Goal: Transaction & Acquisition: Obtain resource

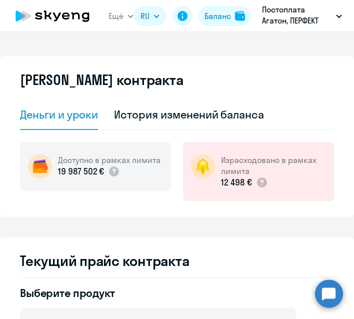
select select "english_adult_not_native_speaker"
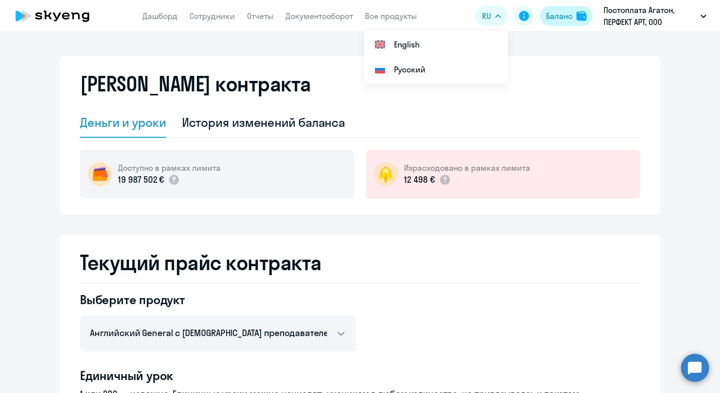
click at [353, 20] on div "Баланс" at bounding box center [559, 16] width 26 height 12
click at [260, 18] on link "Отчеты" at bounding box center [260, 16] width 26 height 10
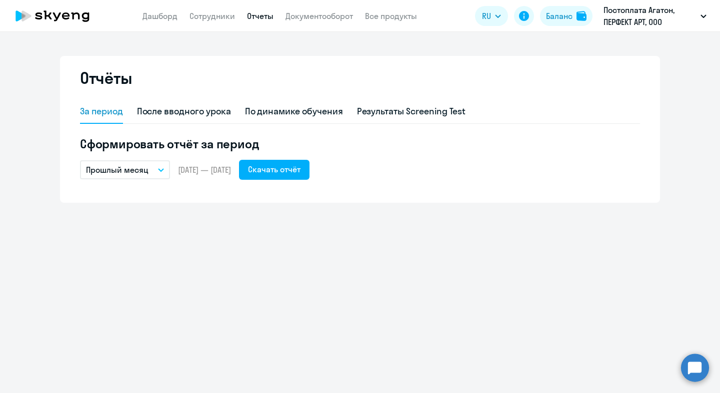
click at [159, 22] on app-header "Дашборд Сотрудники Отчеты Документооборот Все продукты Дашборд Сотрудники Отчет…" at bounding box center [360, 16] width 720 height 32
click at [48, 14] on icon at bounding box center [47, 14] width 8 height 9
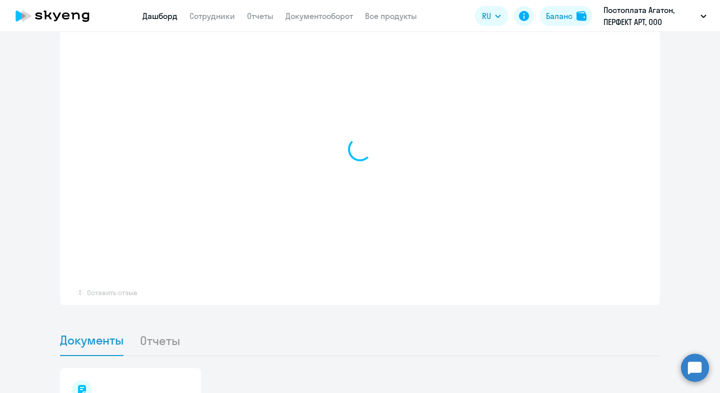
scroll to position [809, 0]
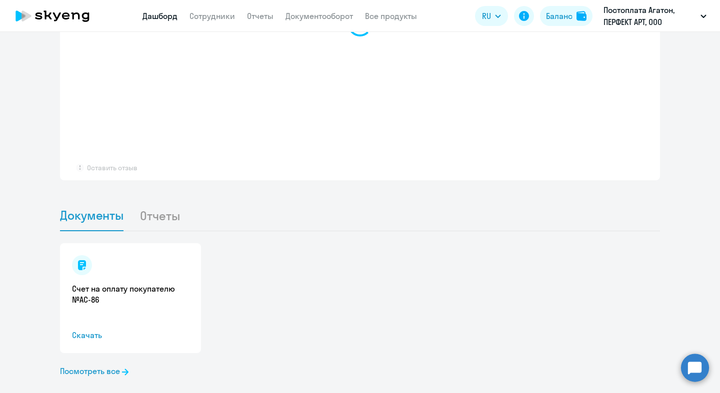
click at [161, 200] on li "Отчеты" at bounding box center [167, 215] width 56 height 30
select select "30"
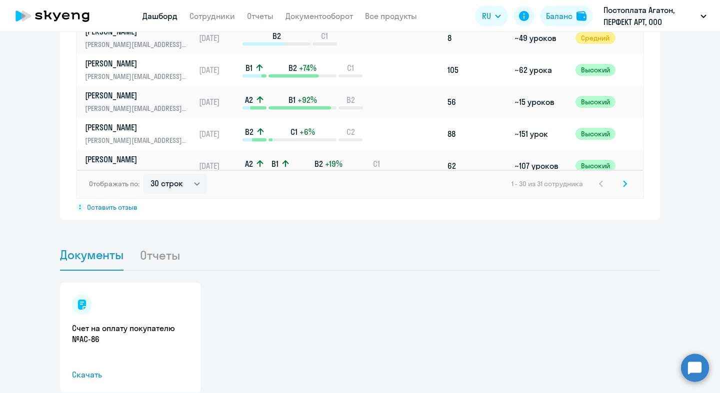
scroll to position [848, 0]
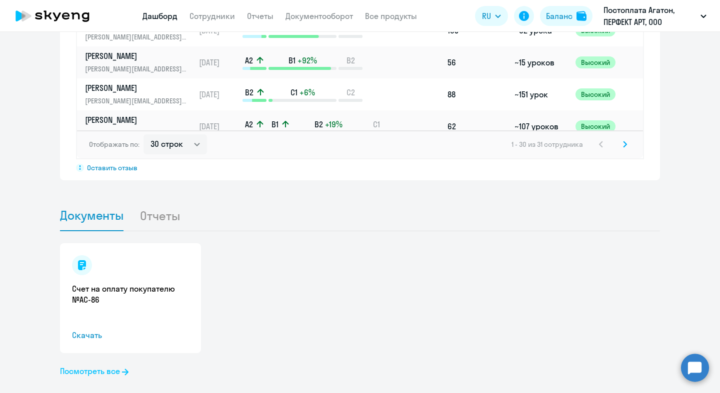
click at [87, 318] on link "Посмотреть все" at bounding box center [94, 371] width 68 height 12
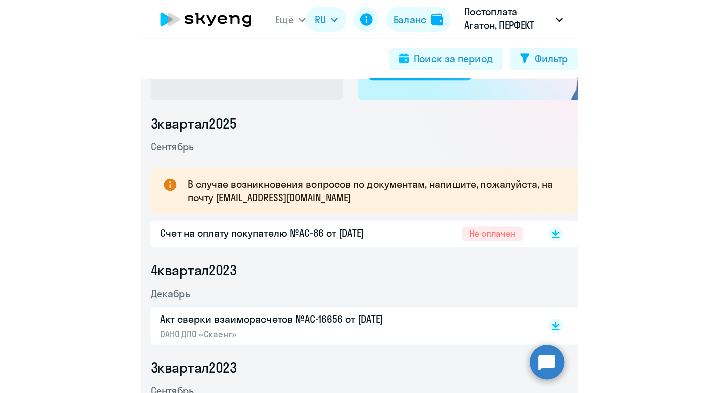
scroll to position [108, 0]
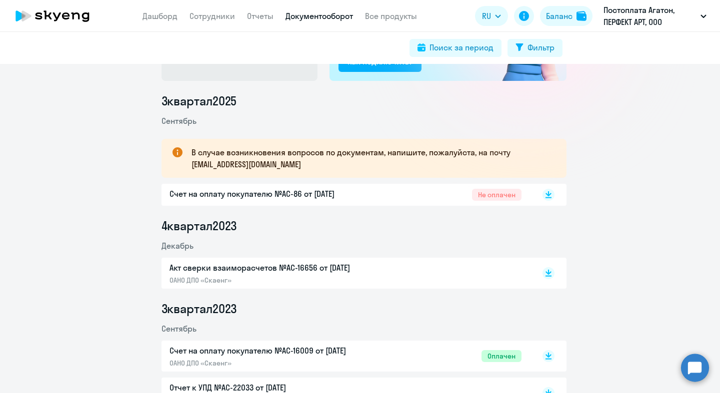
click at [66, 22] on icon at bounding box center [52, 15] width 88 height 25
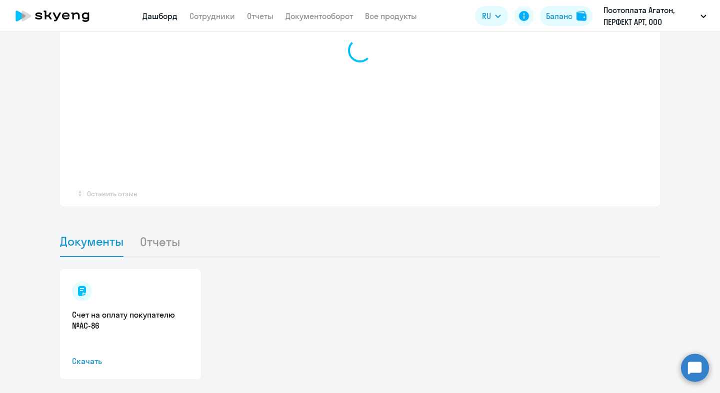
scroll to position [809, 0]
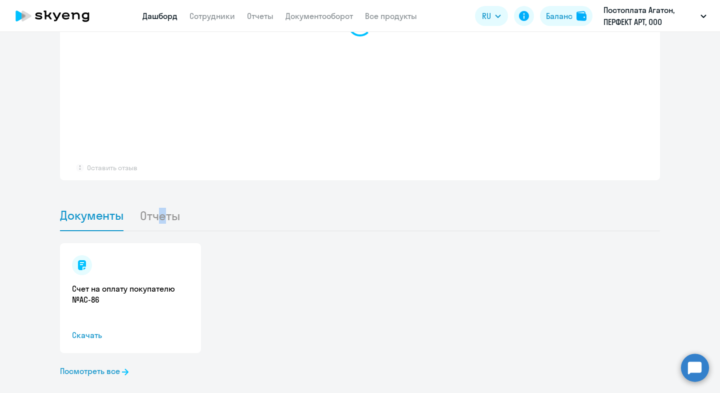
click at [157, 200] on li "Отчеты" at bounding box center [167, 215] width 56 height 30
select select "30"
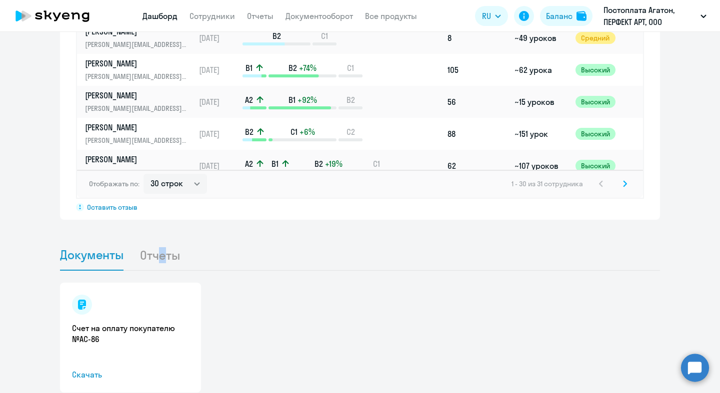
scroll to position [848, 0]
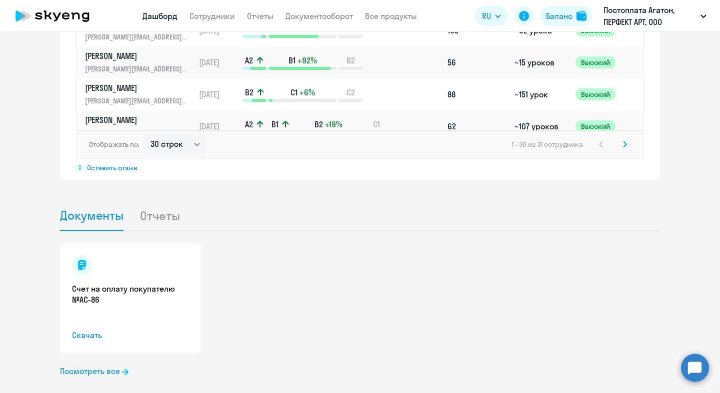
click at [142, 207] on li "Отчеты" at bounding box center [167, 215] width 56 height 30
drag, startPoint x: 147, startPoint y: 199, endPoint x: 147, endPoint y: 174, distance: 25.0
click at [147, 200] on li "Отчеты" at bounding box center [167, 215] width 56 height 30
click at [265, 23] on app-header "Дашборд Сотрудники Отчеты Документооборот Все продукты Дашборд Сотрудники Отчет…" at bounding box center [360, 16] width 720 height 32
click at [280, 20] on app-header "Дашборд Сотрудники Отчеты Документооборот Все продукты Дашборд Сотрудники Отчет…" at bounding box center [360, 16] width 720 height 32
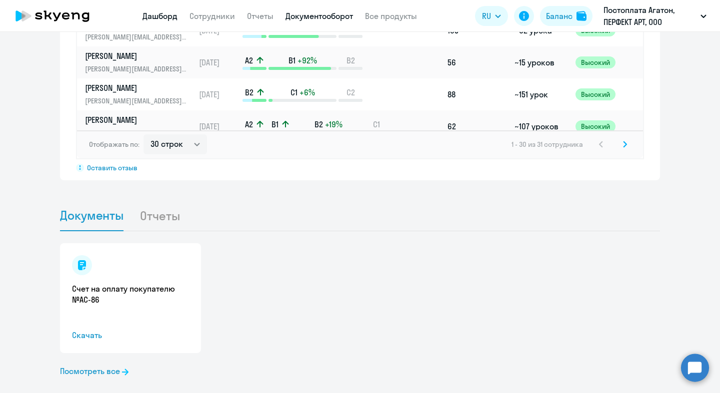
click at [298, 13] on link "Документооборот" at bounding box center [318, 16] width 67 height 10
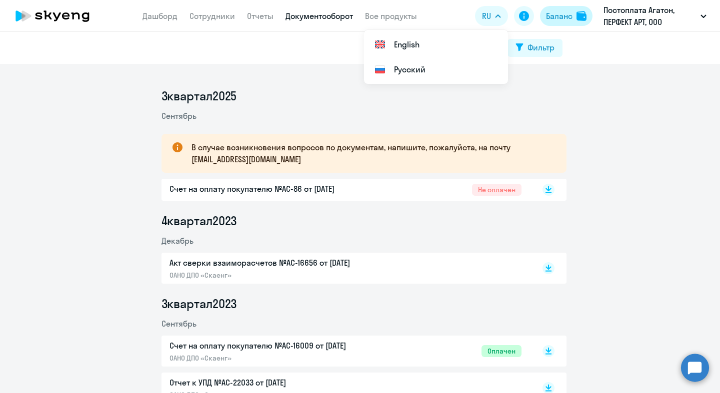
click at [353, 11] on div "Баланс" at bounding box center [559, 16] width 26 height 12
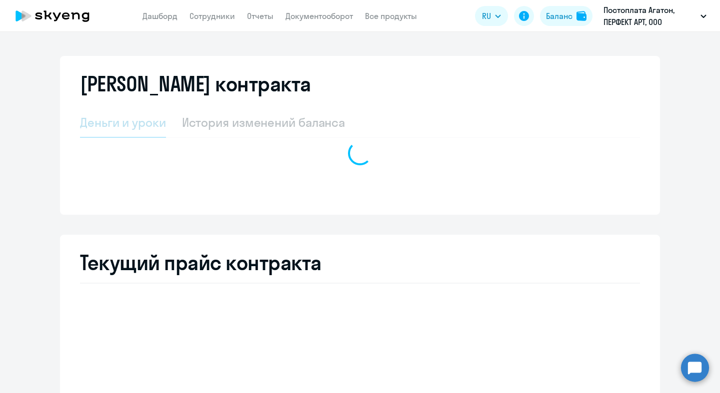
select select "english_adult_not_native_speaker"
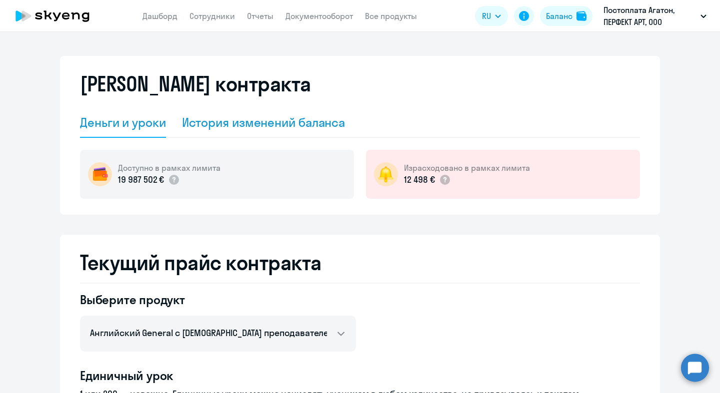
click at [241, 125] on div "История изменений баланса" at bounding box center [263, 122] width 163 height 16
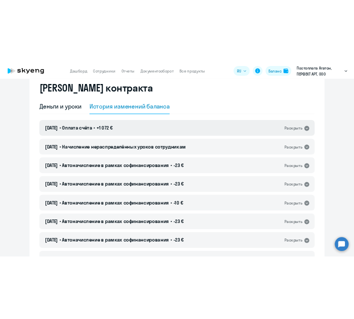
scroll to position [36, 0]
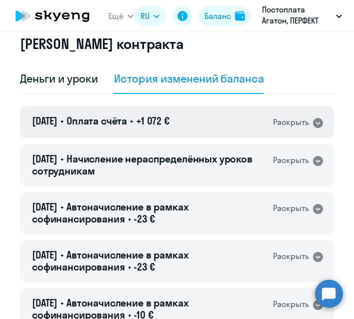
click at [312, 119] on icon at bounding box center [318, 123] width 12 height 12
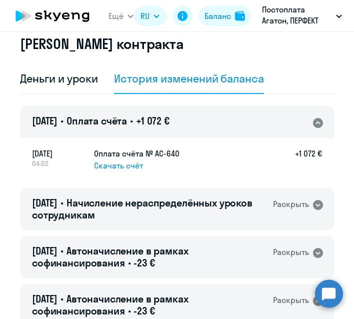
click at [112, 164] on span "Скачать счёт" at bounding box center [118, 165] width 49 height 11
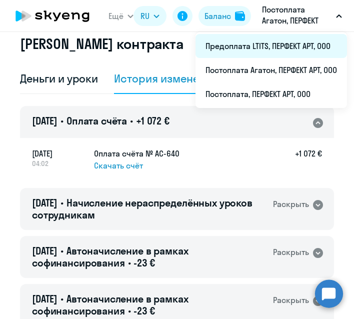
click at [267, 54] on li "Предоплата LTITS, ПЕРФЕКТ АРТ, ООО" at bounding box center [270, 46] width 151 height 24
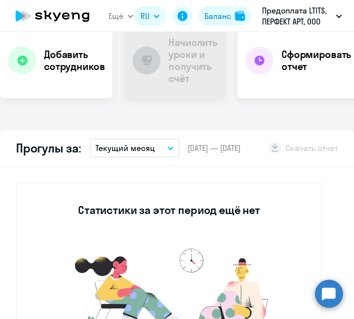
scroll to position [190, 0]
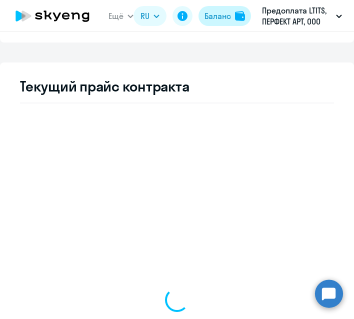
select select "english_adult_not_native_speaker"
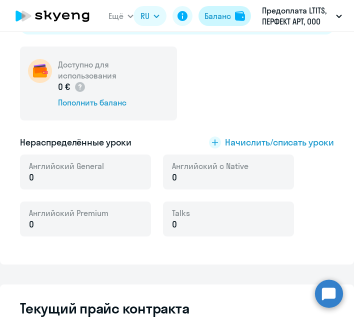
click at [215, 12] on div "Баланс" at bounding box center [217, 15] width 26 height 11
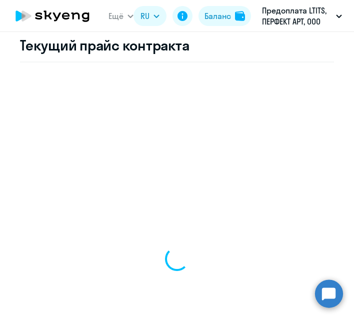
select select "english_adult_not_native_speaker"
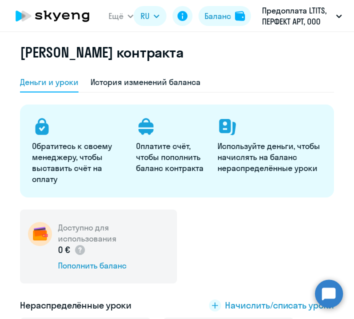
scroll to position [24, 0]
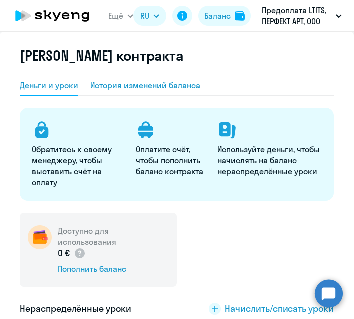
click at [147, 82] on div "История изменений баланса" at bounding box center [145, 85] width 110 height 11
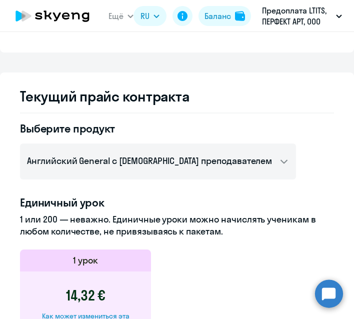
scroll to position [151, 0]
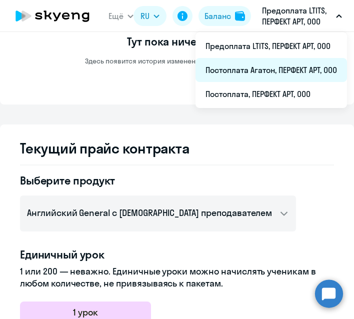
click at [298, 67] on li "Постоплата Агатон, ПЕРФЕКТ АРТ, ООО" at bounding box center [270, 70] width 151 height 24
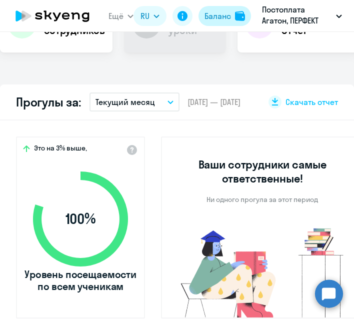
scroll to position [32, 0]
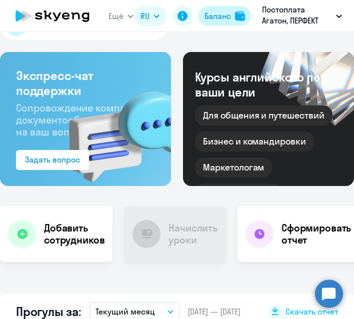
click at [232, 16] on button "Баланс" at bounding box center [224, 16] width 52 height 20
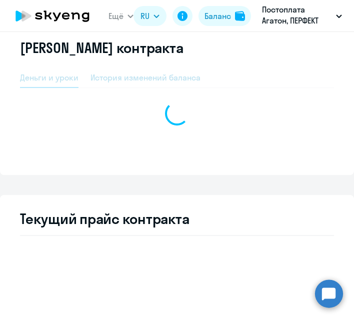
select select "english_adult_not_native_speaker"
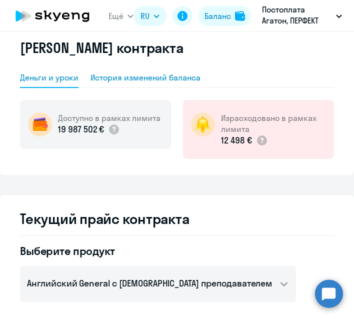
click at [147, 72] on div "История изменений баланса" at bounding box center [145, 77] width 110 height 11
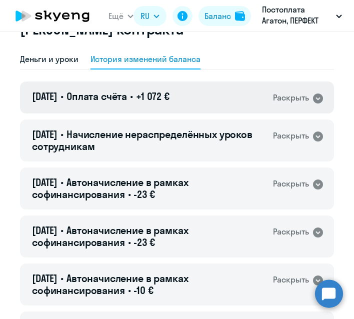
scroll to position [51, 0]
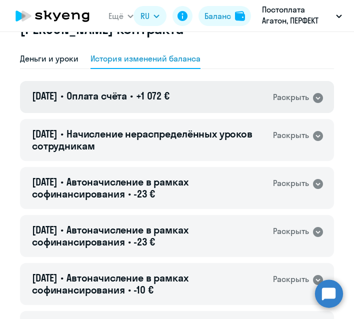
click at [302, 93] on div "Раскрыть" at bounding box center [298, 97] width 51 height 13
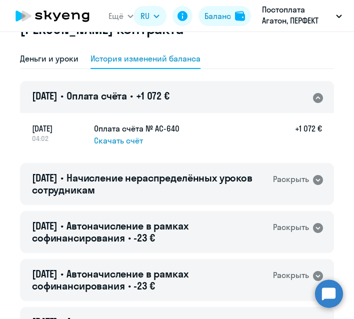
click at [127, 139] on span "Скачать счёт" at bounding box center [118, 140] width 49 height 11
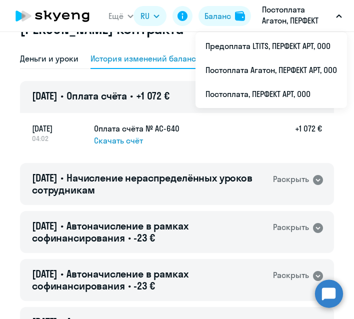
click at [70, 142] on span "04:02" at bounding box center [59, 138] width 54 height 9
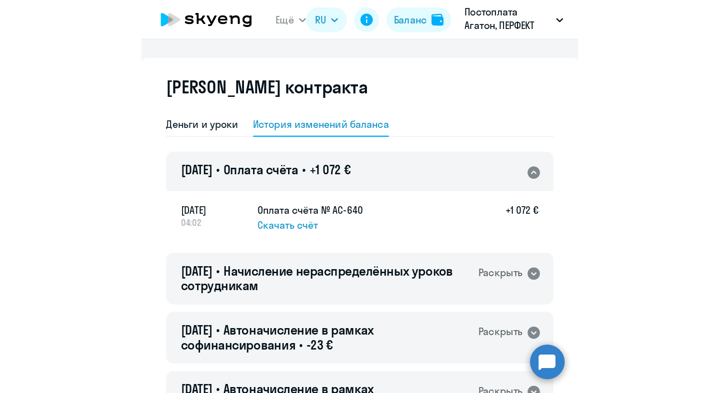
scroll to position [0, 0]
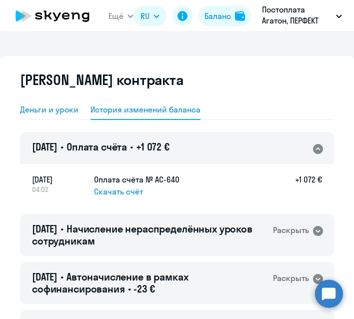
click at [50, 112] on div "Деньги и уроки" at bounding box center [49, 109] width 58 height 11
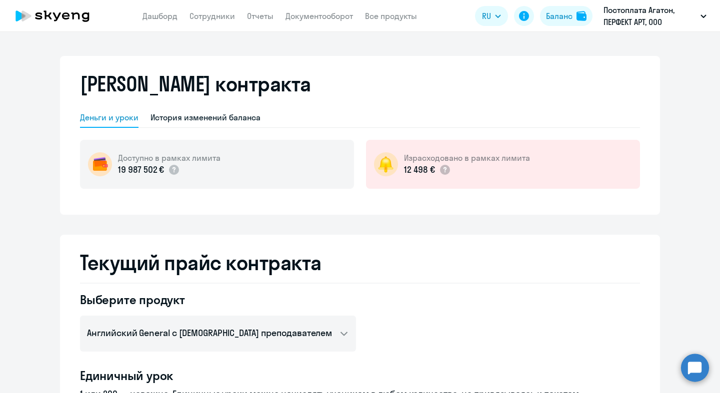
click at [48, 17] on icon at bounding box center [52, 15] width 88 height 25
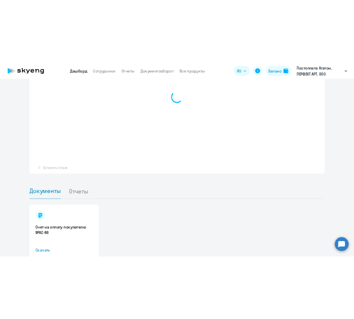
scroll to position [809, 0]
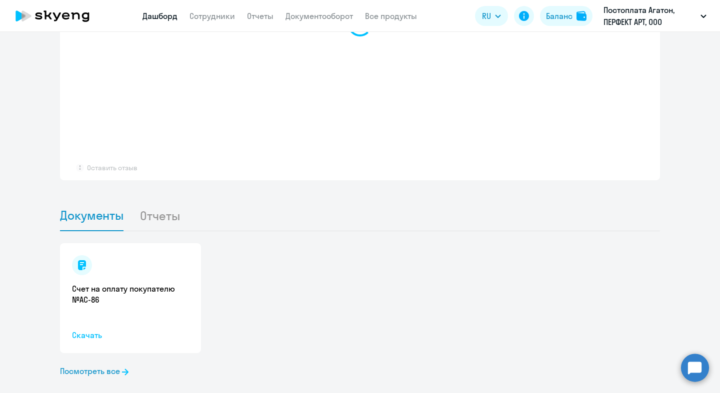
click at [87, 318] on span "Скачать" at bounding box center [130, 335] width 117 height 12
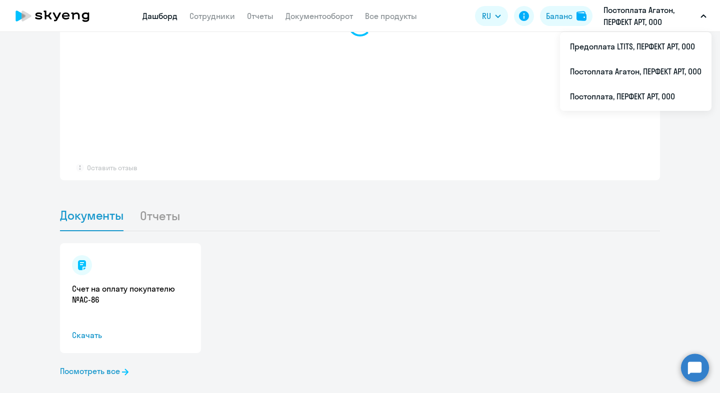
select select "30"
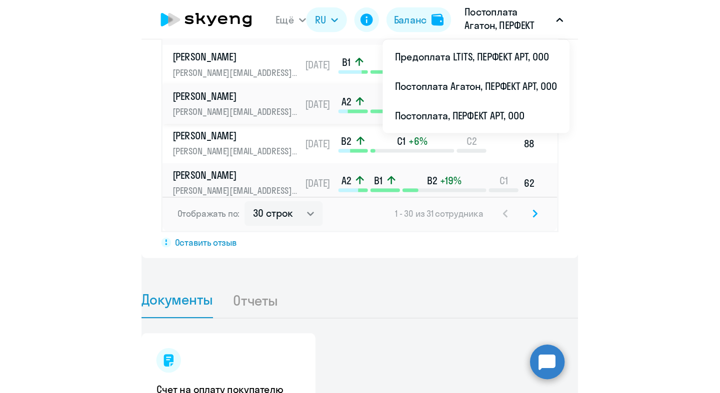
scroll to position [0, 0]
